Goal: Transaction & Acquisition: Purchase product/service

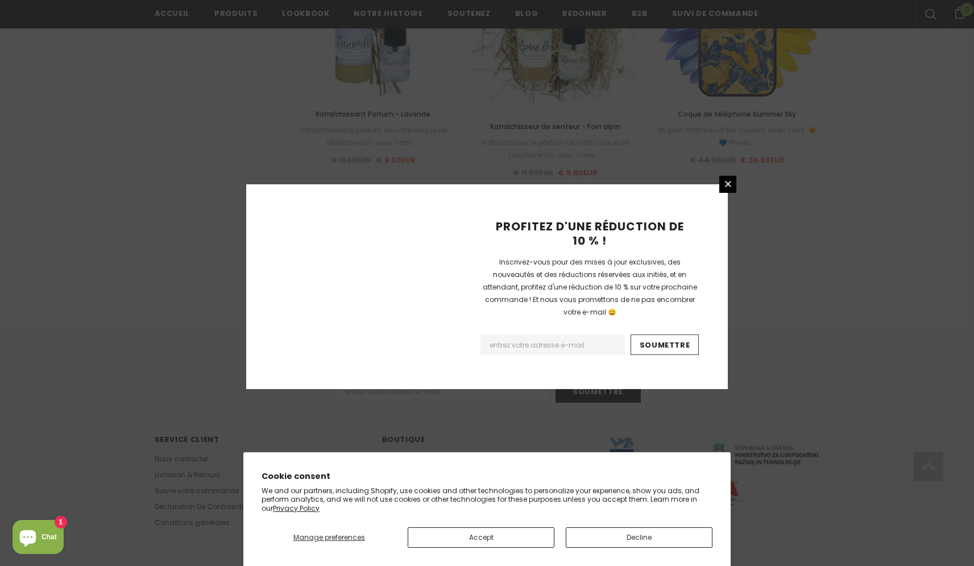
scroll to position [1219, 0]
